Goal: Check status: Check status

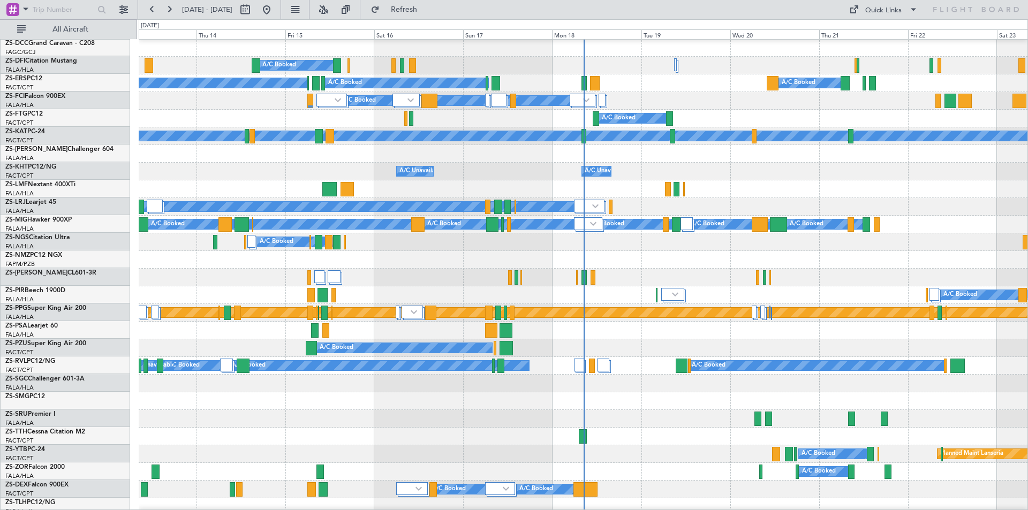
scroll to position [54, 0]
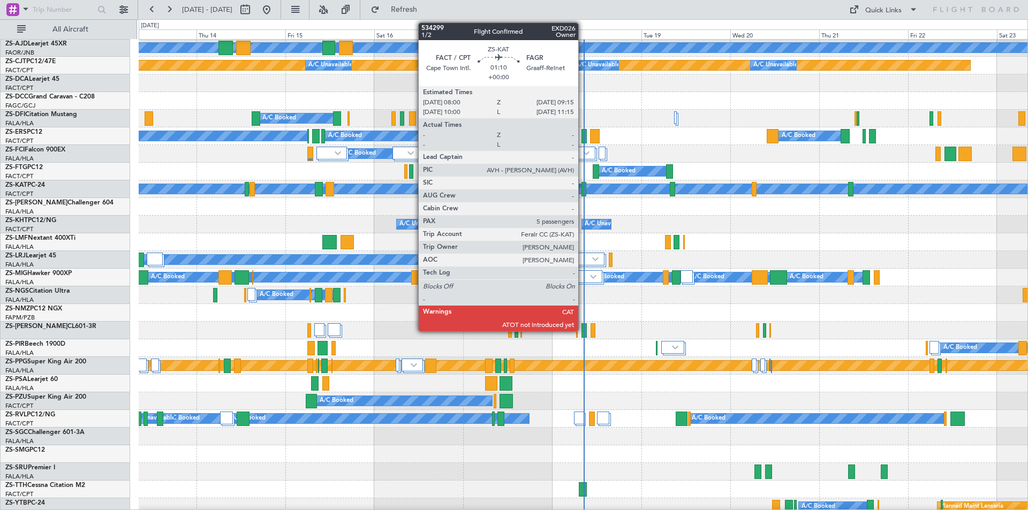
click at [583, 191] on div at bounding box center [584, 189] width 5 height 14
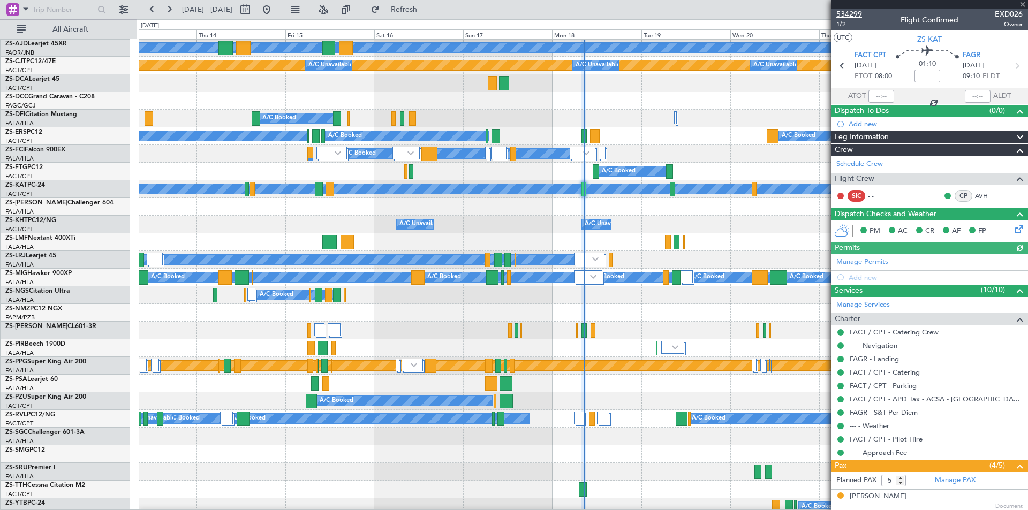
click at [849, 14] on span "534299" at bounding box center [849, 14] width 26 height 11
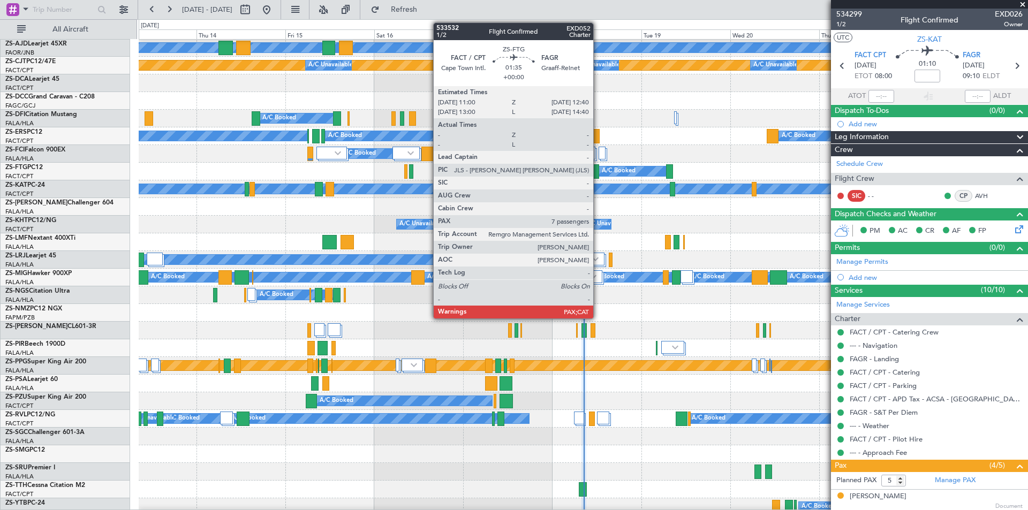
click at [597, 174] on div at bounding box center [596, 171] width 6 height 14
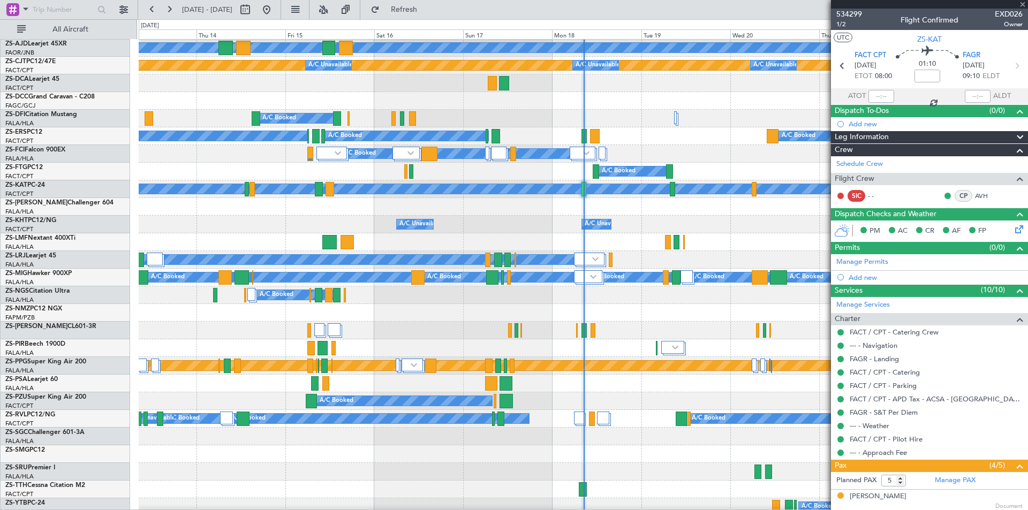
type input "7"
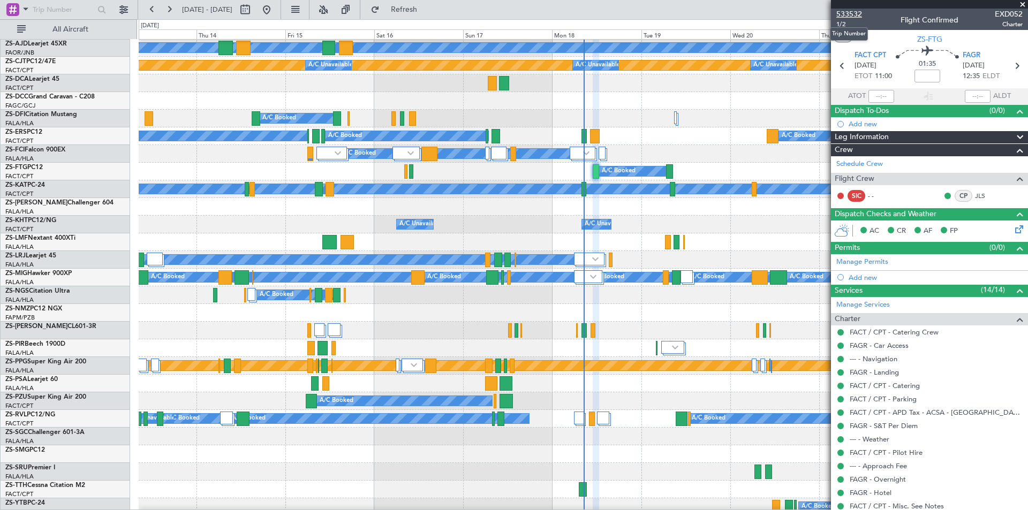
click at [855, 9] on span "533532" at bounding box center [849, 14] width 26 height 11
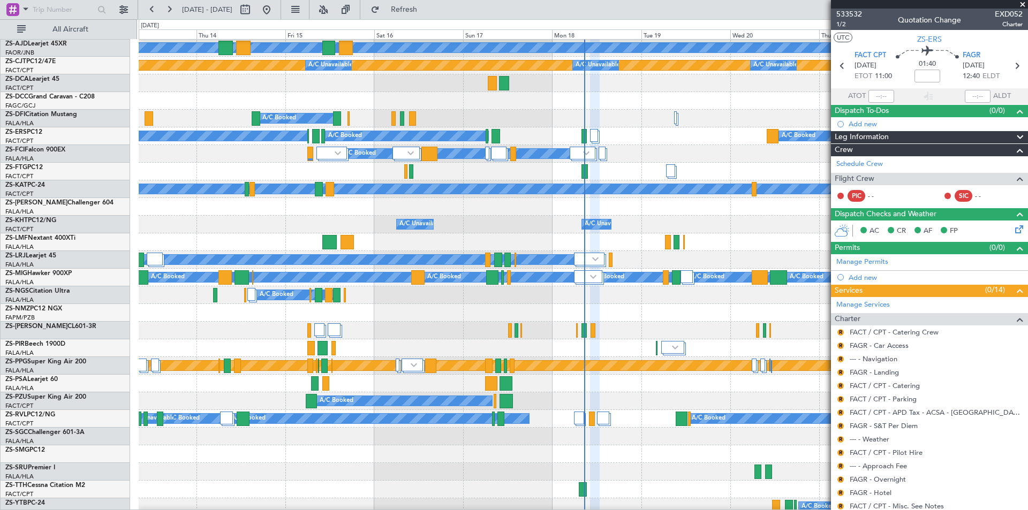
click at [1024, 5] on span at bounding box center [1023, 5] width 11 height 10
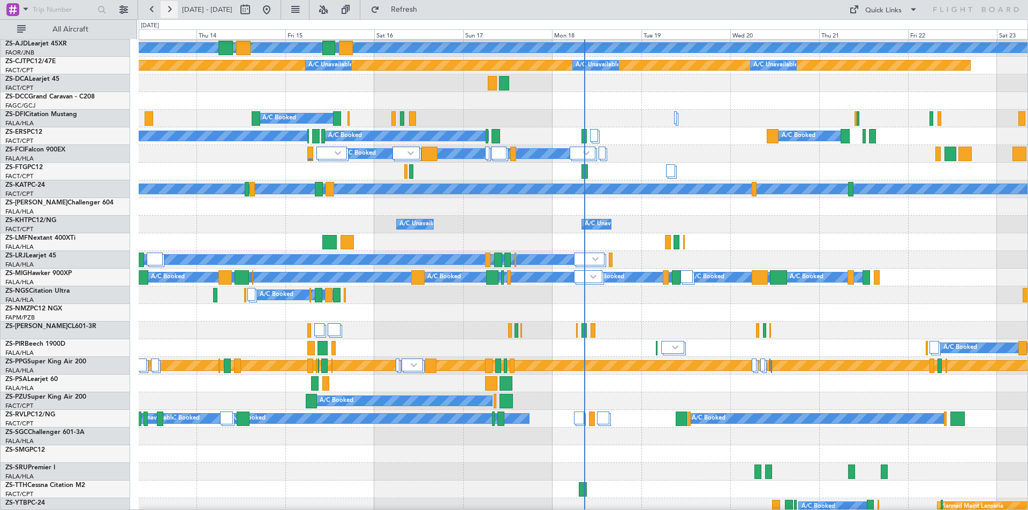
click at [164, 8] on button at bounding box center [169, 9] width 17 height 17
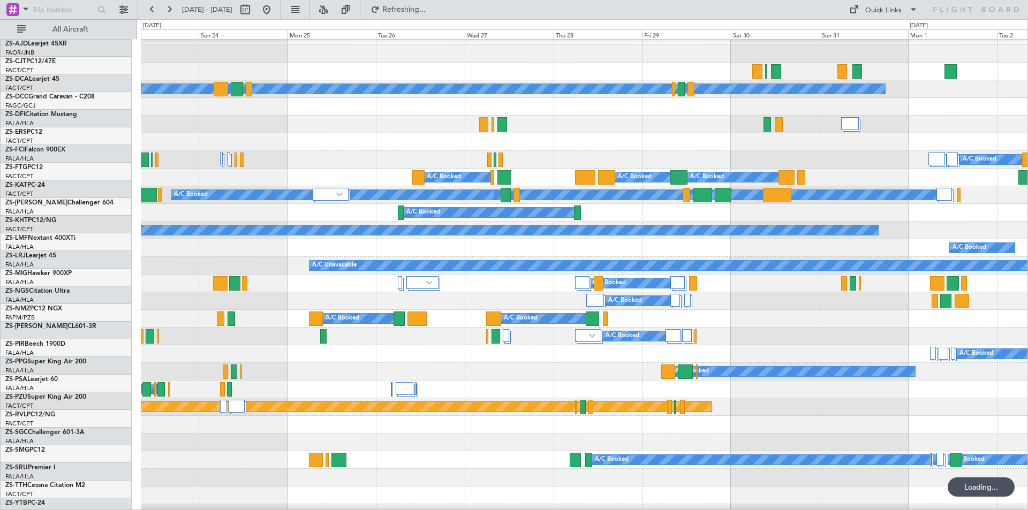
scroll to position [0, 0]
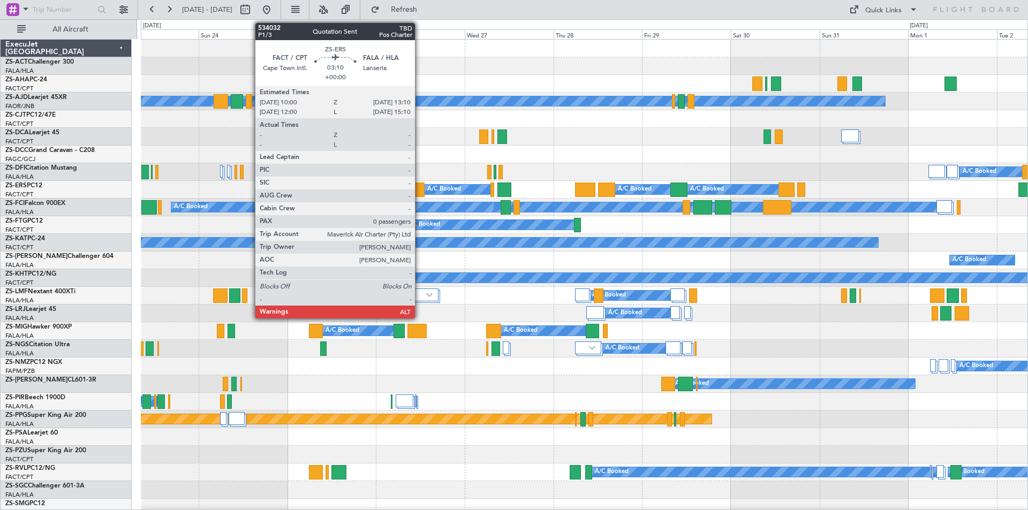
click at [420, 188] on div at bounding box center [418, 190] width 12 height 14
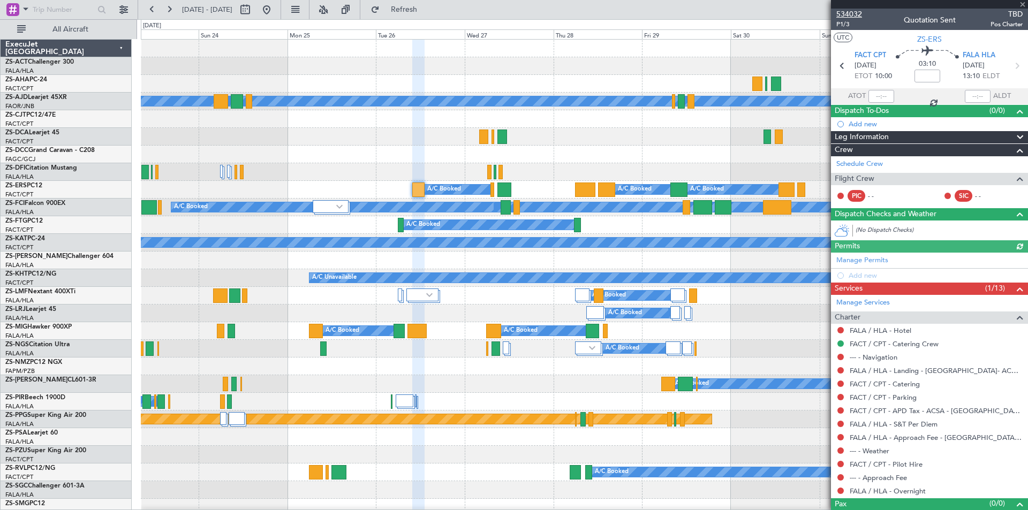
click at [846, 14] on span "534032" at bounding box center [849, 14] width 26 height 11
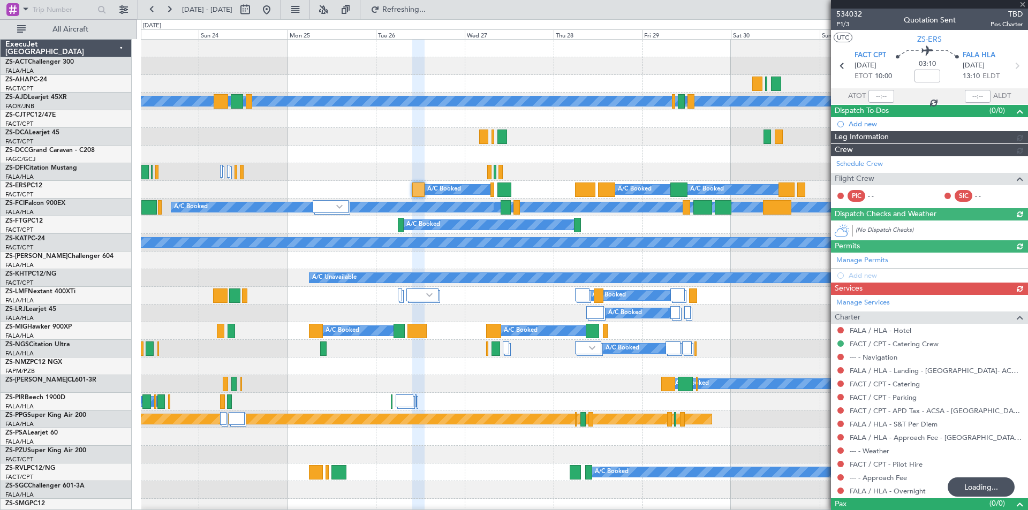
click at [1023, 4] on div at bounding box center [929, 4] width 197 height 9
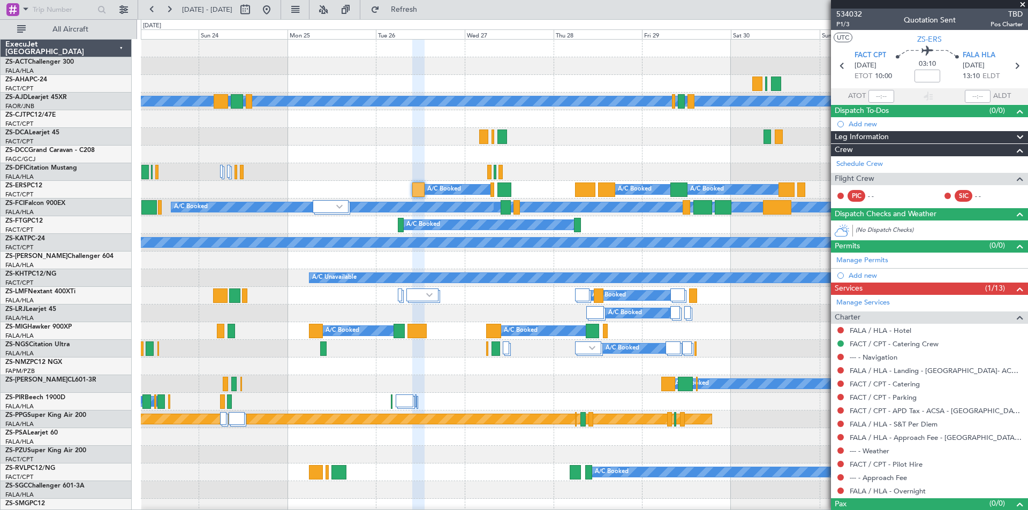
click at [1022, 4] on span at bounding box center [1023, 5] width 11 height 10
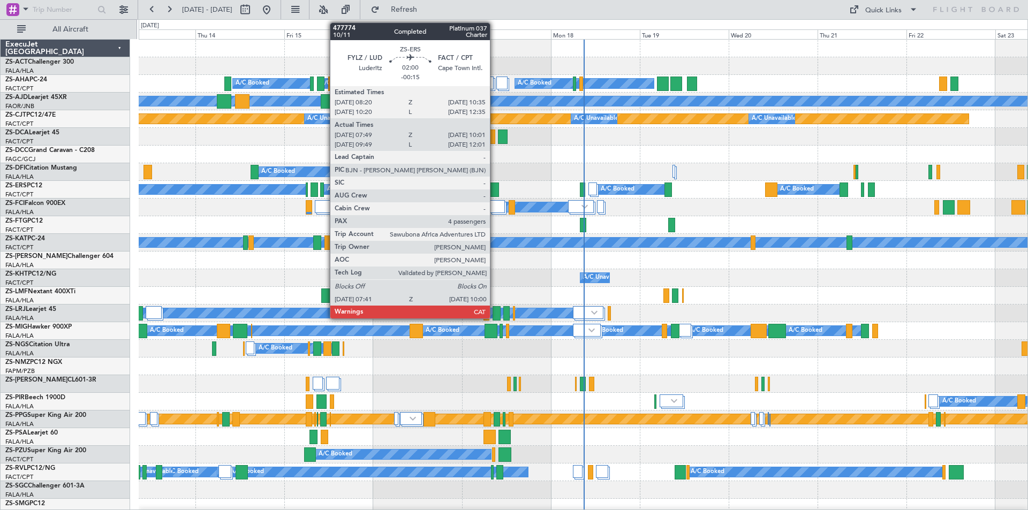
click at [495, 189] on div at bounding box center [494, 190] width 9 height 14
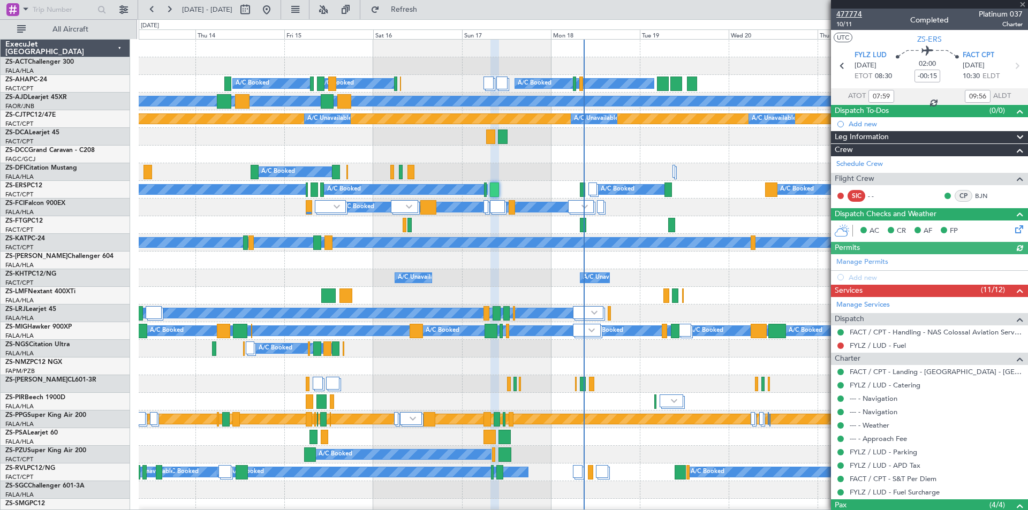
click at [848, 12] on span "477774" at bounding box center [849, 14] width 26 height 11
